Goal: Information Seeking & Learning: Learn about a topic

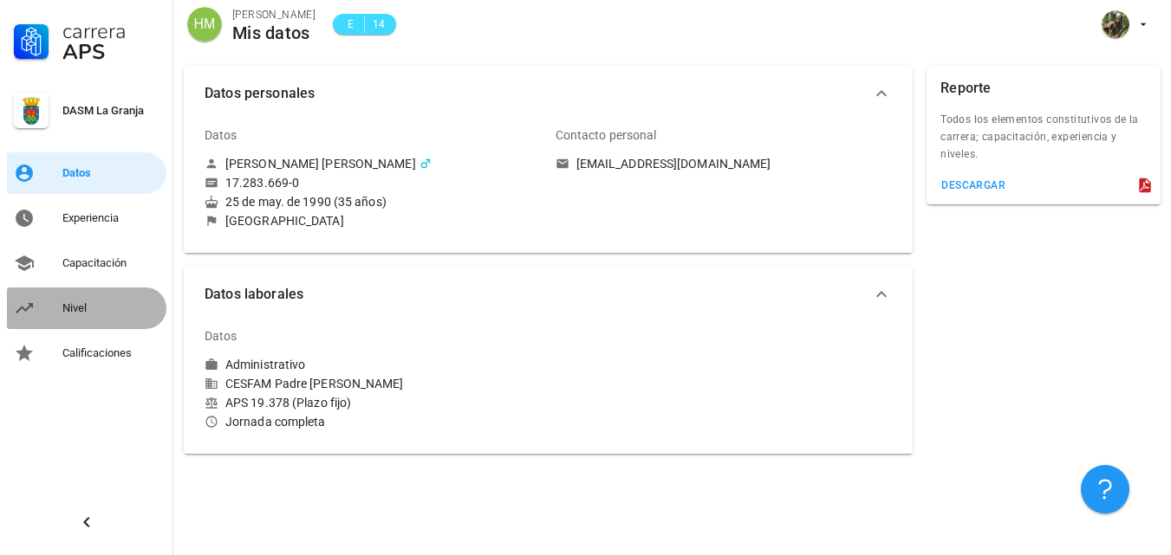
click at [77, 302] on div "Nivel" at bounding box center [110, 309] width 97 height 14
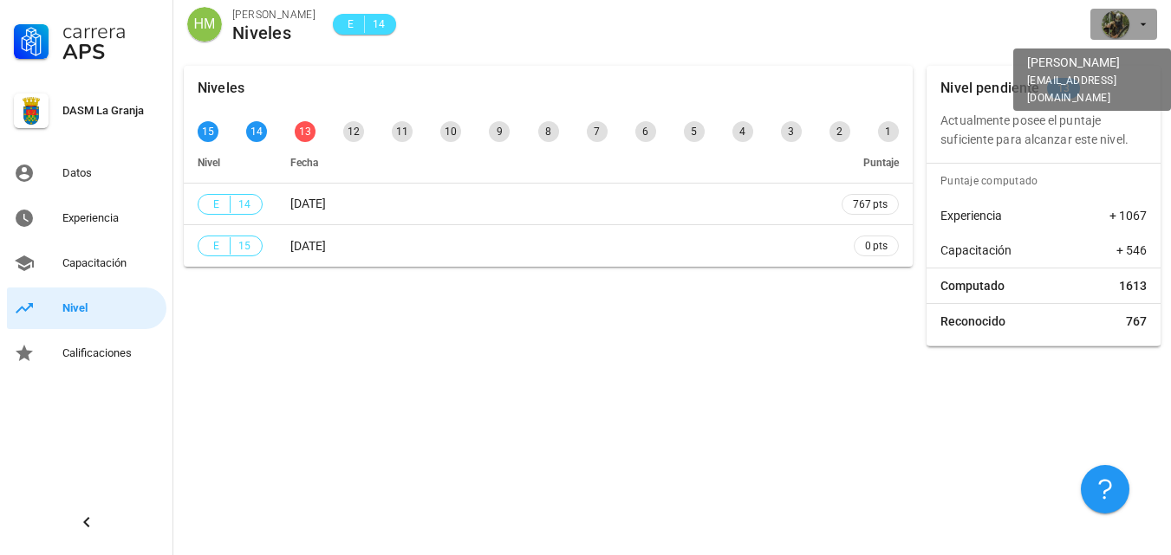
click at [1127, 33] on div "avatar" at bounding box center [1115, 24] width 28 height 28
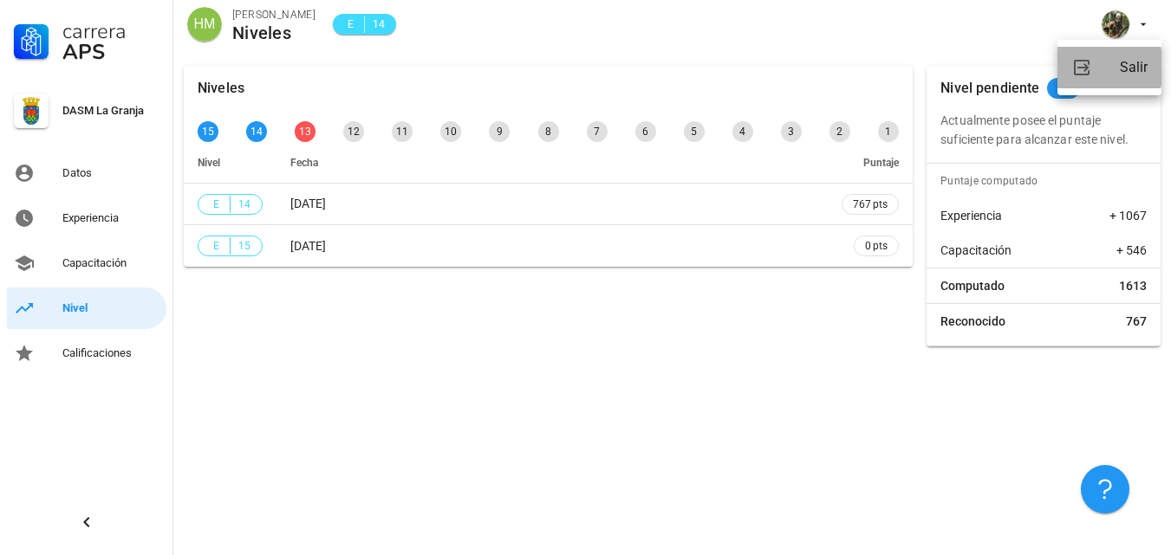
click at [1131, 61] on div "Salir" at bounding box center [1133, 67] width 28 height 35
